Goal: Transaction & Acquisition: Purchase product/service

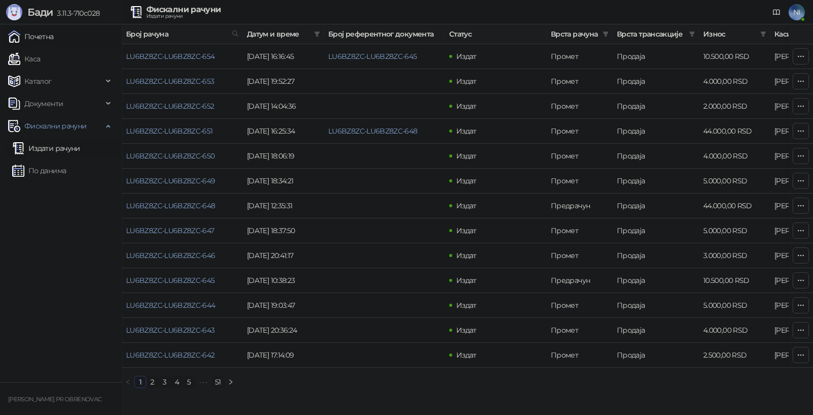
click at [54, 36] on link "Почетна" at bounding box center [31, 36] width 46 height 20
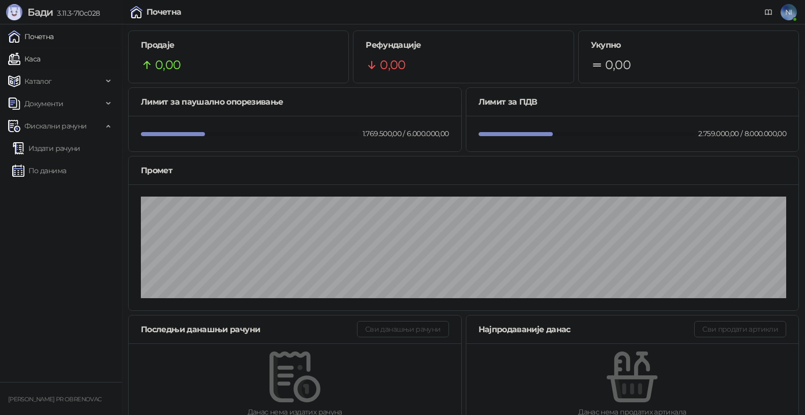
click at [40, 54] on link "Каса" at bounding box center [24, 59] width 32 height 20
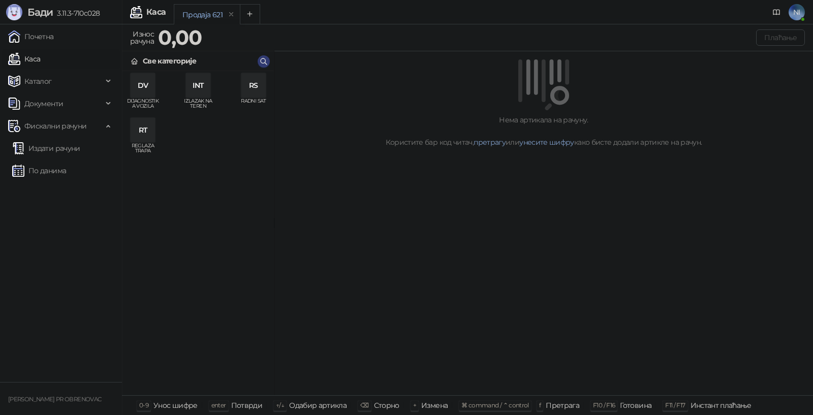
click at [146, 87] on div "DV" at bounding box center [143, 85] width 24 height 24
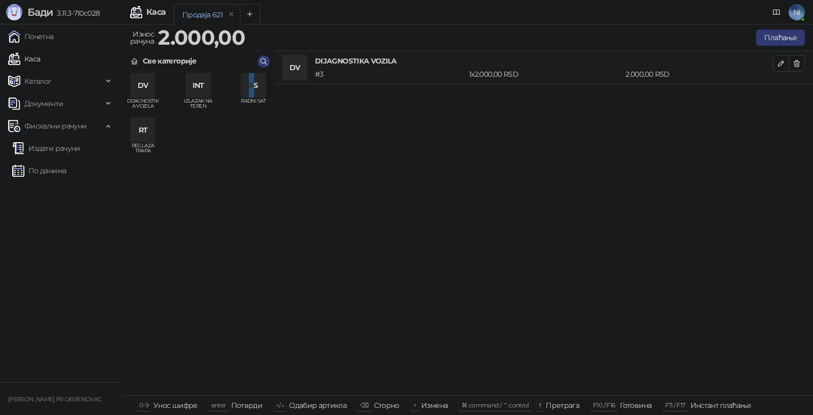
click at [252, 91] on div "RS" at bounding box center [253, 85] width 24 height 24
click at [400, 178] on div "DV DIJAGNOSTIKA VOZILA # 3 1 x 2.000,00 RSD 2.000,00 RSD RS RADNI SAT # 1 1 x 2…" at bounding box center [543, 223] width 539 height 345
click at [780, 95] on icon "button" at bounding box center [781, 97] width 8 height 8
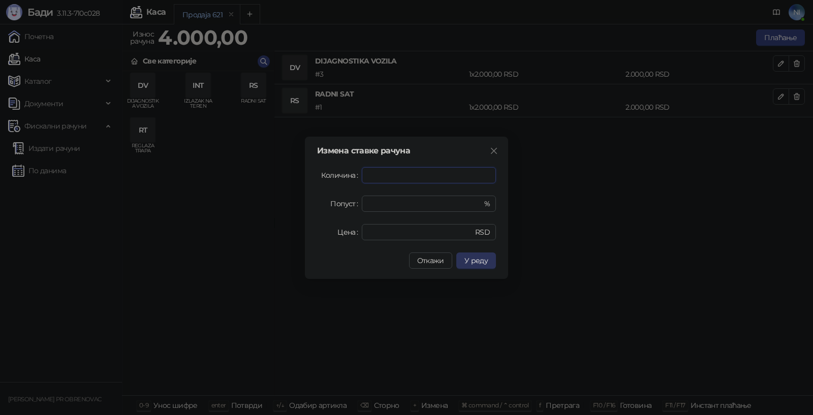
type input "***"
click at [485, 266] on button "У реду" at bounding box center [476, 261] width 40 height 16
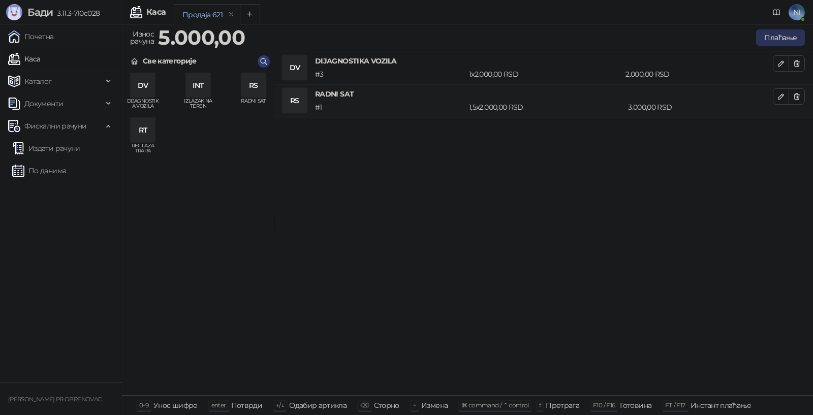
click at [776, 36] on button "Плаћање" at bounding box center [780, 37] width 49 height 16
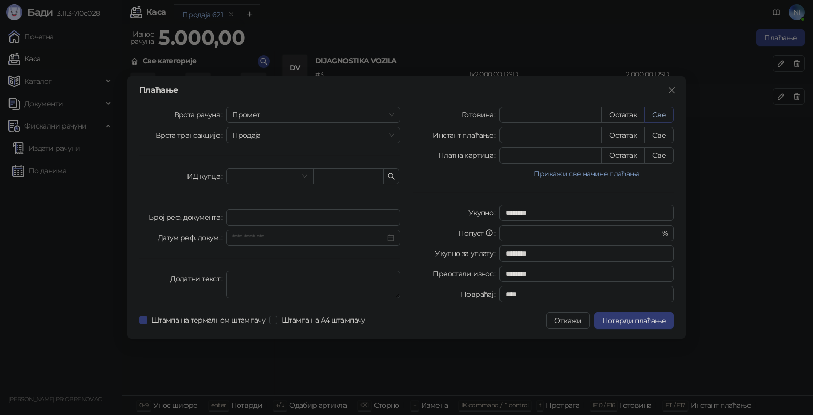
click at [668, 109] on button "Све" at bounding box center [658, 115] width 29 height 16
type input "****"
click at [656, 322] on span "Потврди плаћање" at bounding box center [634, 320] width 64 height 9
